Goal: Transaction & Acquisition: Register for event/course

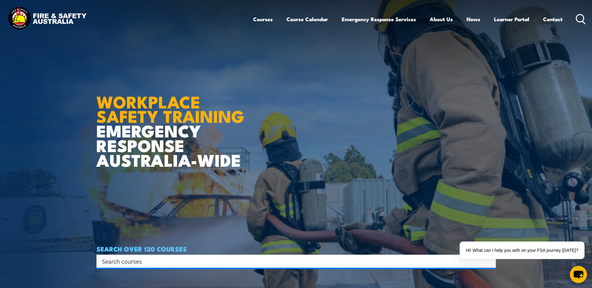
click at [135, 261] on input "Search input" at bounding box center [292, 261] width 380 height 9
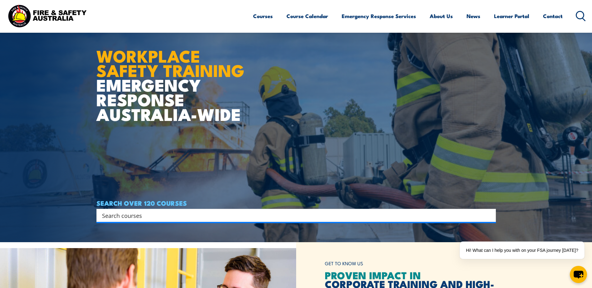
scroll to position [62, 0]
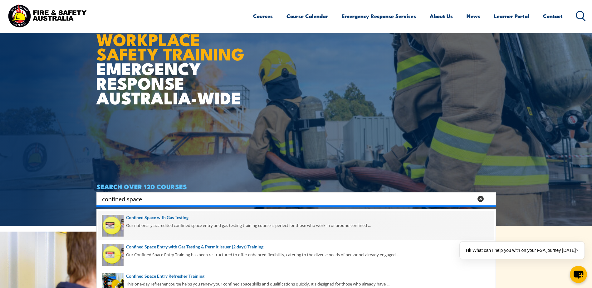
type input "confined space"
click at [191, 214] on span at bounding box center [296, 225] width 396 height 29
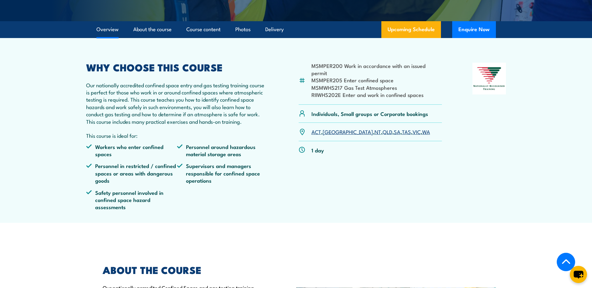
scroll to position [187, 0]
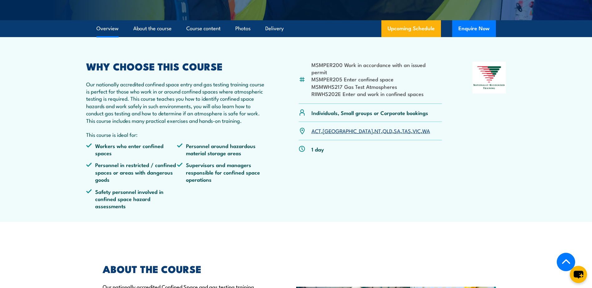
click at [394, 134] on link "SA" at bounding box center [397, 130] width 7 height 7
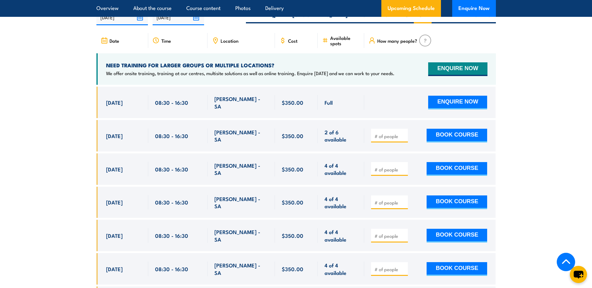
scroll to position [1184, 0]
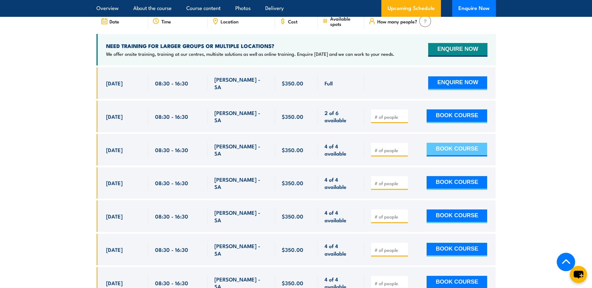
click at [471, 150] on button "BOOK COURSE" at bounding box center [456, 150] width 61 height 14
type input "4"
click at [474, 144] on button "BOOK COURSE" at bounding box center [456, 150] width 61 height 14
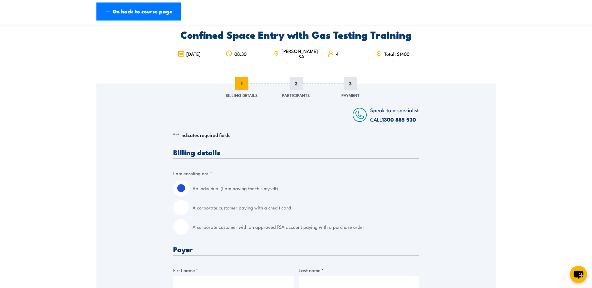
scroll to position [62, 0]
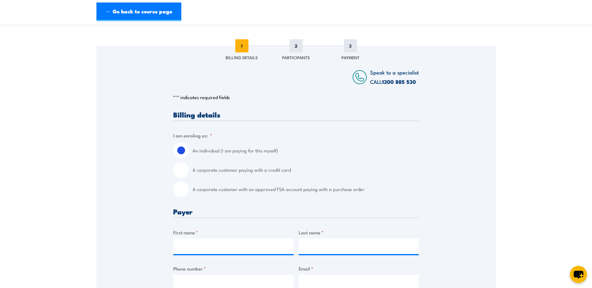
click at [181, 192] on input "A corporate customer with an approved FSA account paying with a purchase order" at bounding box center [181, 190] width 16 height 16
radio input "true"
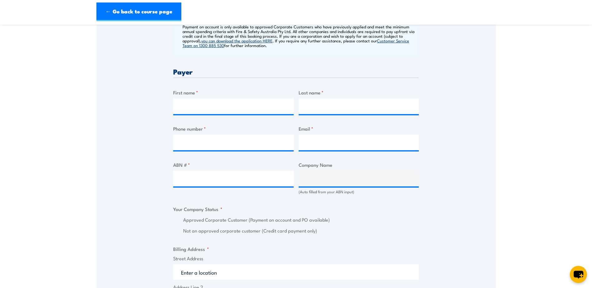
scroll to position [281, 0]
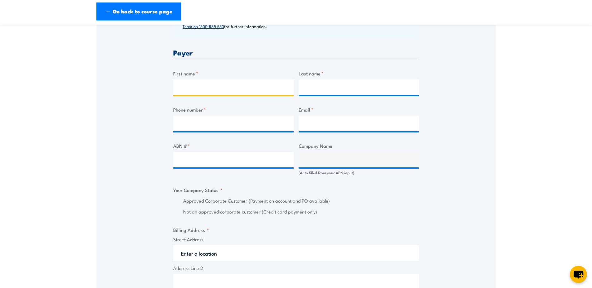
click at [202, 85] on input "First name *" at bounding box center [233, 88] width 120 height 16
type input "Jessica"
type input "McGlinchey"
type input "0894107460"
type input "LearningandDevelopment@asc.com.au"
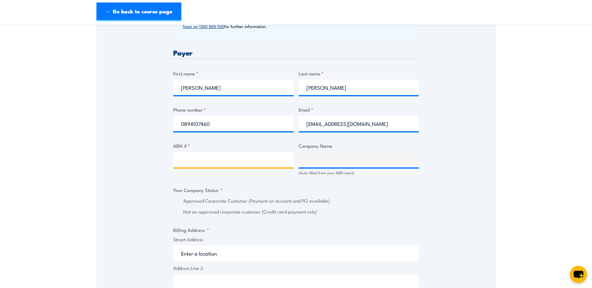
click at [199, 161] on input "ABN # *" at bounding box center [233, 160] width 120 height 16
